Goal: Find specific page/section: Find specific page/section

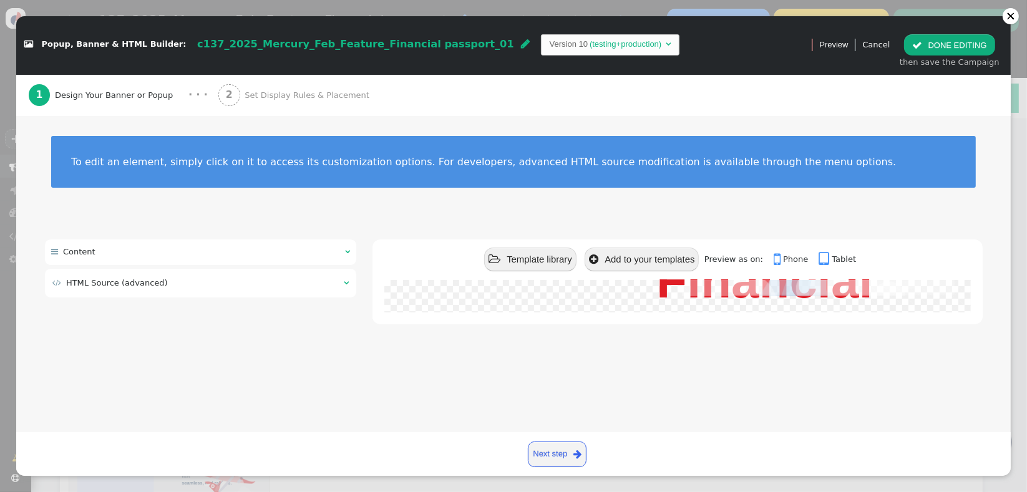
scroll to position [254, 0]
click at [298, 82] on div "2 Set Display Rules & Placement" at bounding box center [296, 95] width 156 height 41
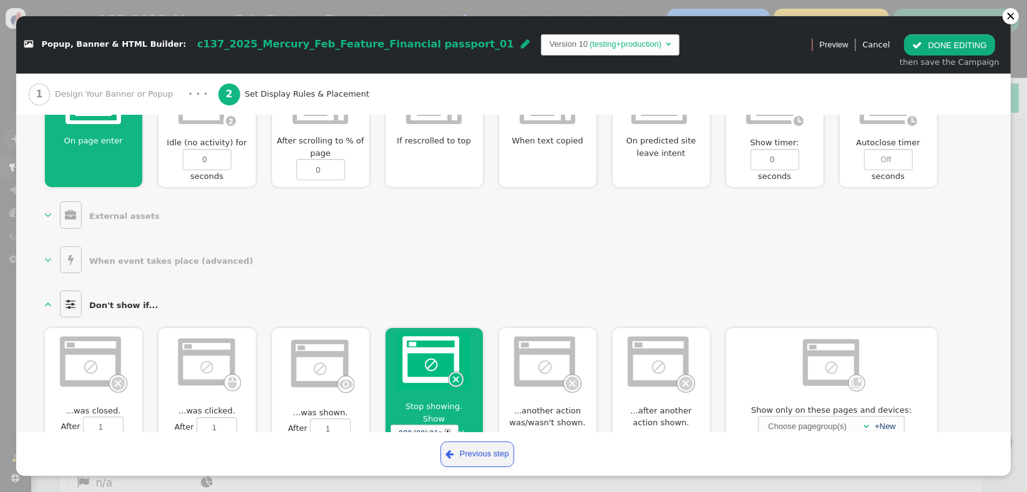
scroll to position [610, 0]
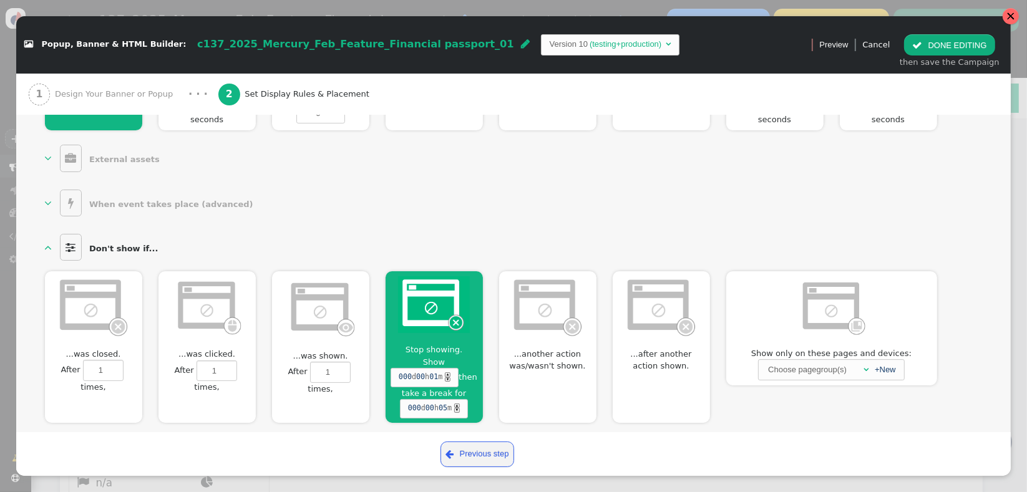
click at [1012, 13] on div at bounding box center [1010, 16] width 9 height 9
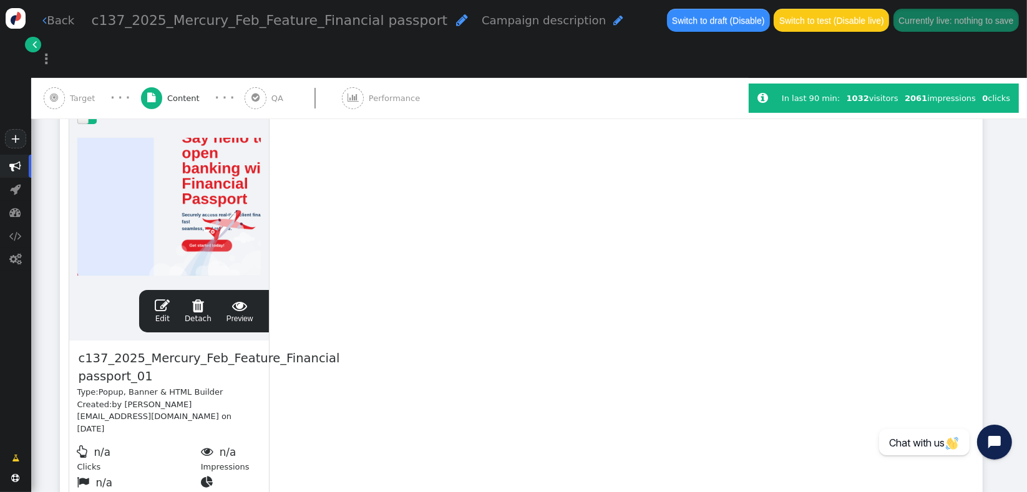
click at [11, 163] on span "" at bounding box center [16, 166] width 12 height 12
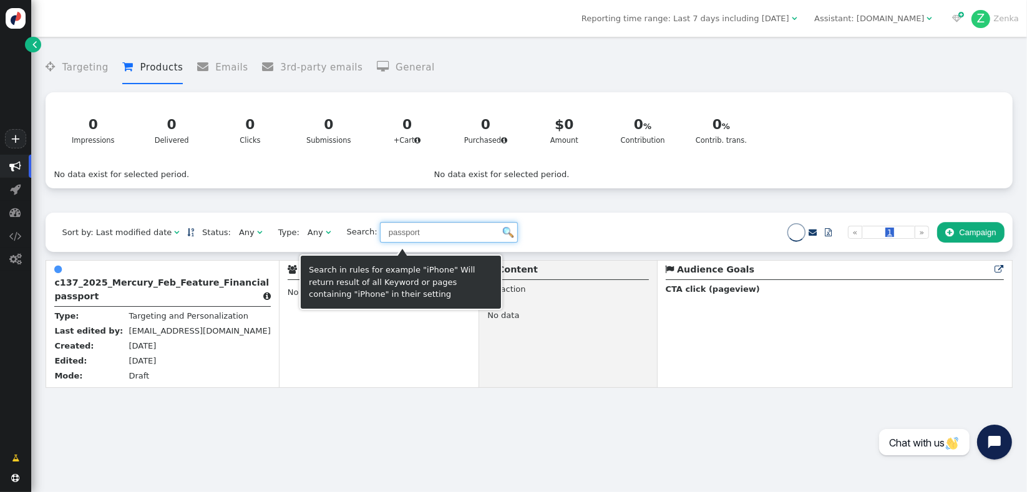
click at [433, 243] on input "passport" at bounding box center [449, 232] width 138 height 21
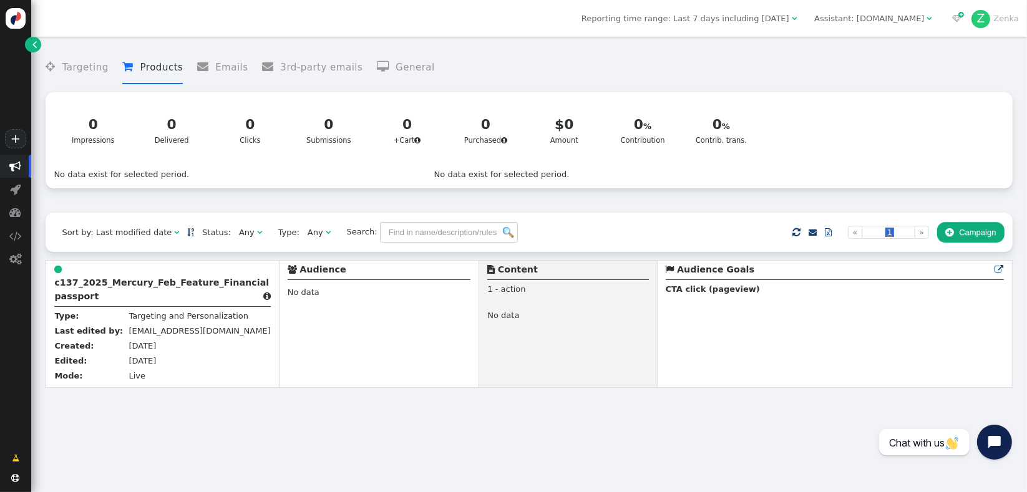
click at [617, 251] on div "Sort by: Last modified date   Status: Any  Type: Any  Search:     Impor…" at bounding box center [529, 232] width 966 height 39
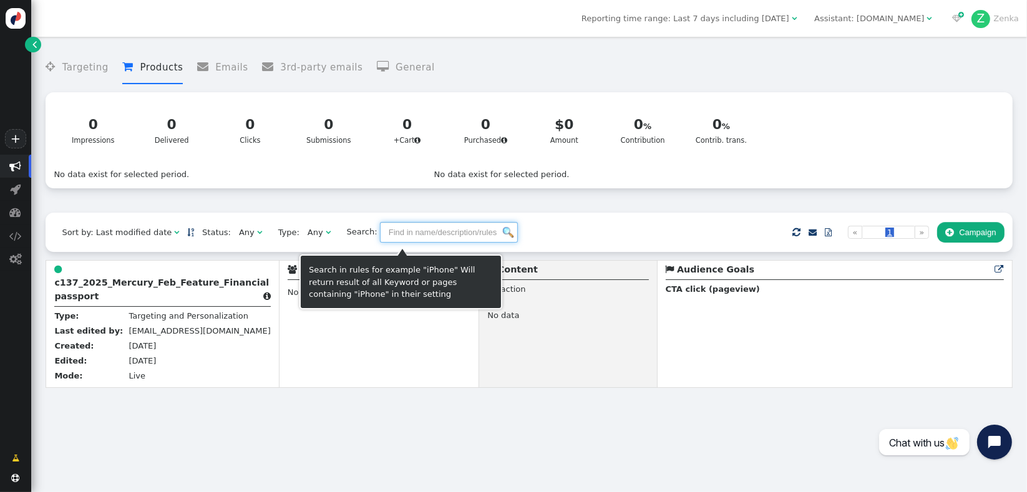
click at [409, 240] on input "text" at bounding box center [449, 232] width 138 height 21
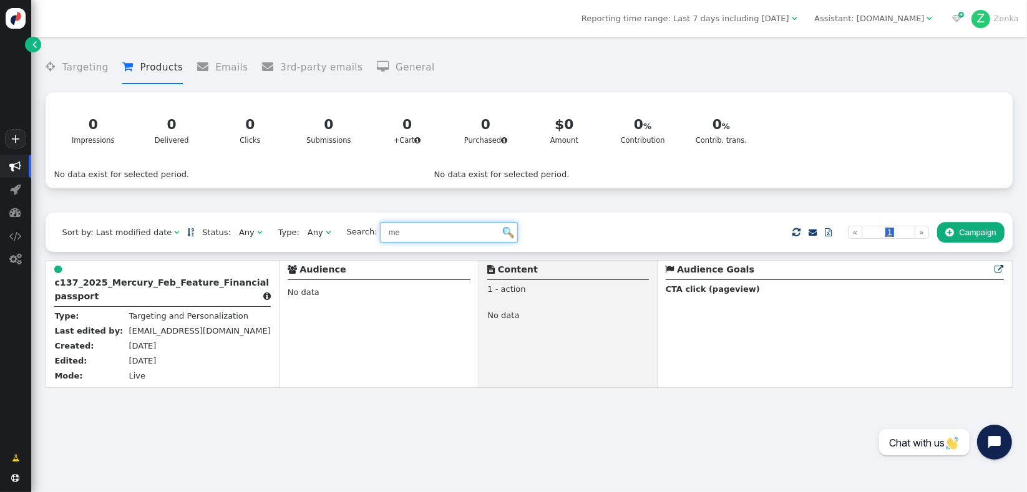
type input "m"
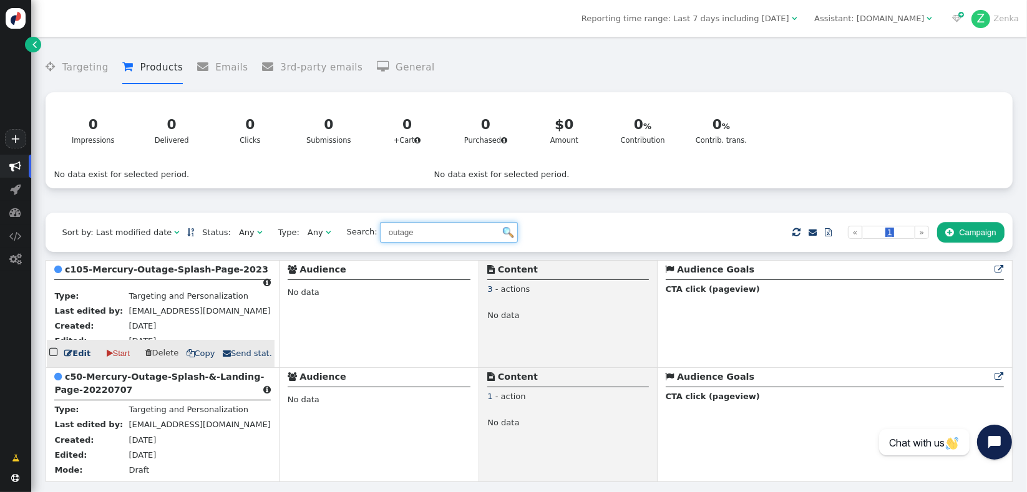
type input "outage"
click at [158, 274] on b "c105-Mercury-Outage-Splash-Page-2023" at bounding box center [166, 269] width 203 height 10
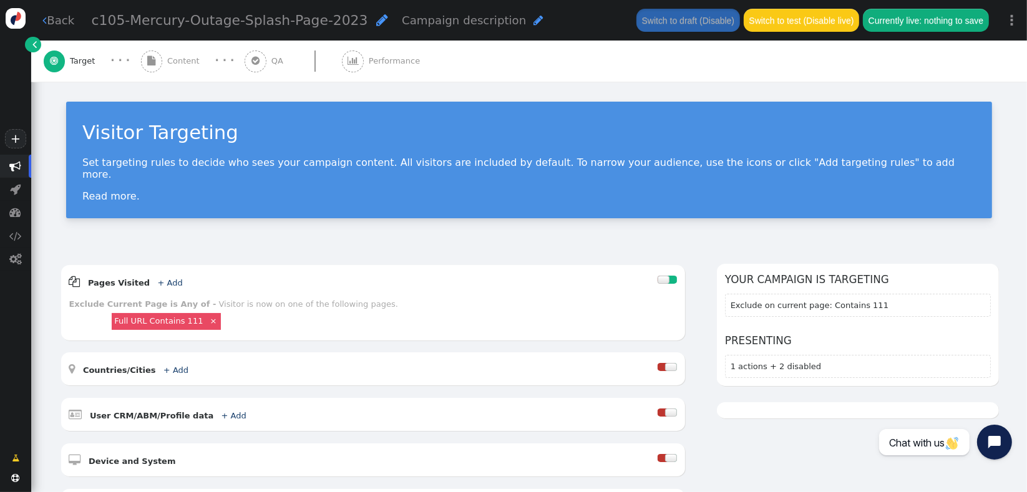
click at [181, 55] on span "Content" at bounding box center [185, 61] width 37 height 12
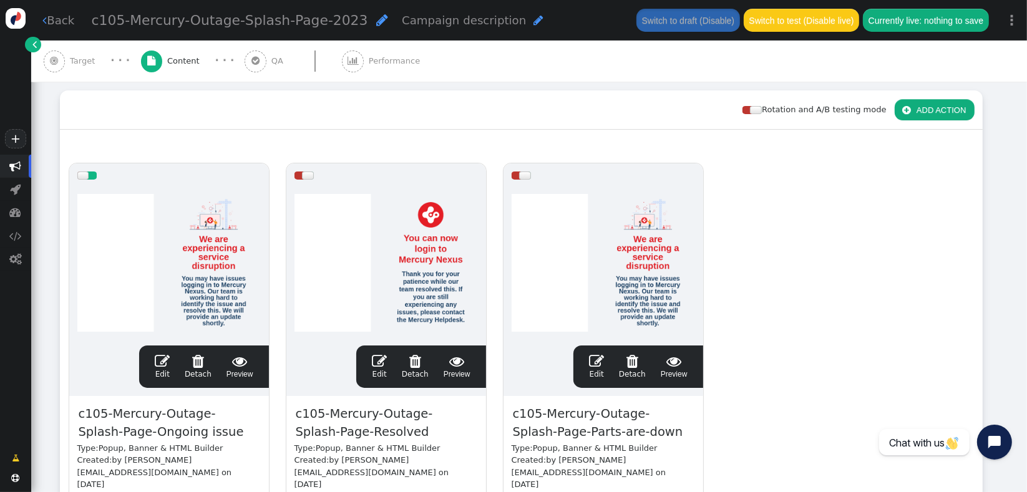
scroll to position [172, 0]
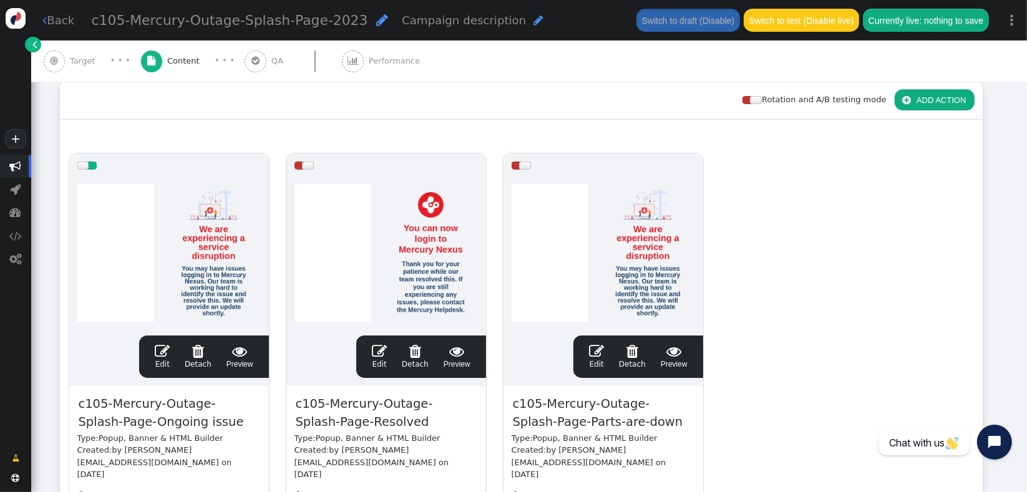
click at [596, 357] on span "" at bounding box center [596, 351] width 15 height 15
